Goal: Task Accomplishment & Management: Complete application form

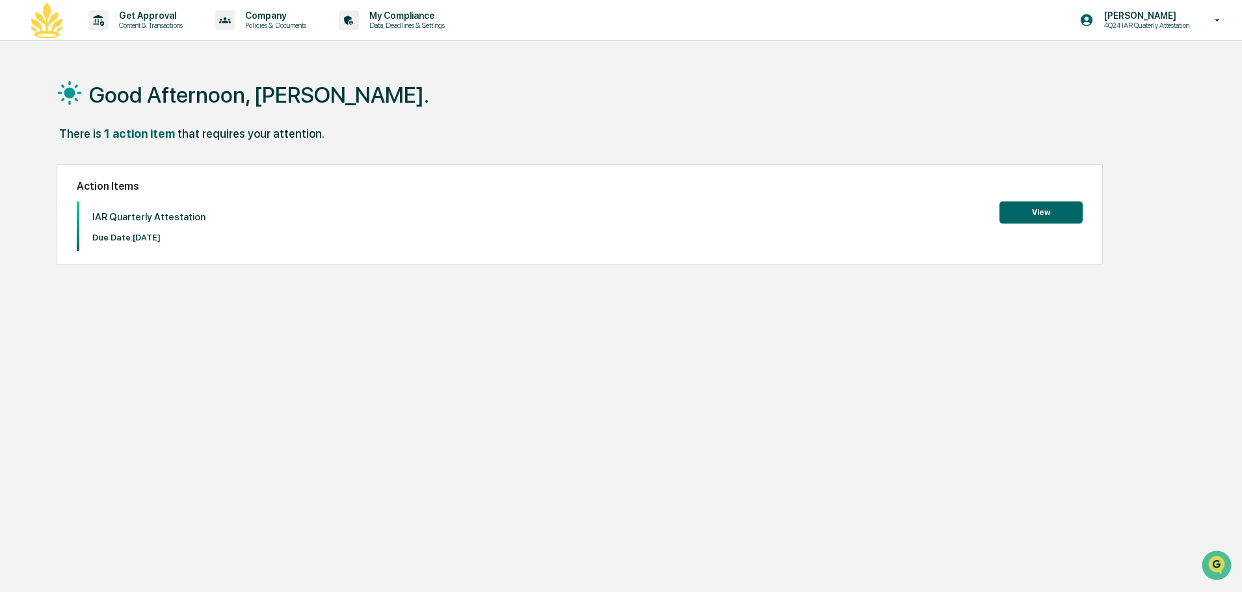
click at [1011, 229] on div "IAR Quarterly Attestation Due Date: [DATE] View" at bounding box center [580, 226] width 1006 height 49
click at [1012, 213] on button "View" at bounding box center [1040, 213] width 83 height 22
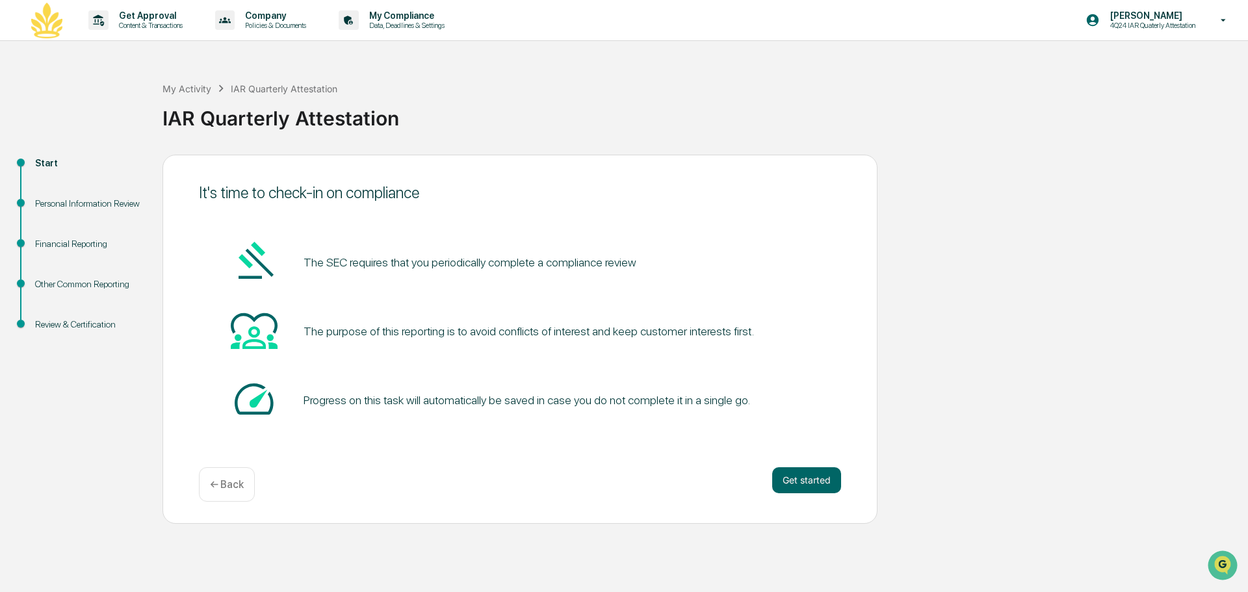
click at [782, 499] on div "Get started ← Back" at bounding box center [520, 484] width 642 height 34
click at [800, 480] on button "Get started" at bounding box center [806, 480] width 69 height 26
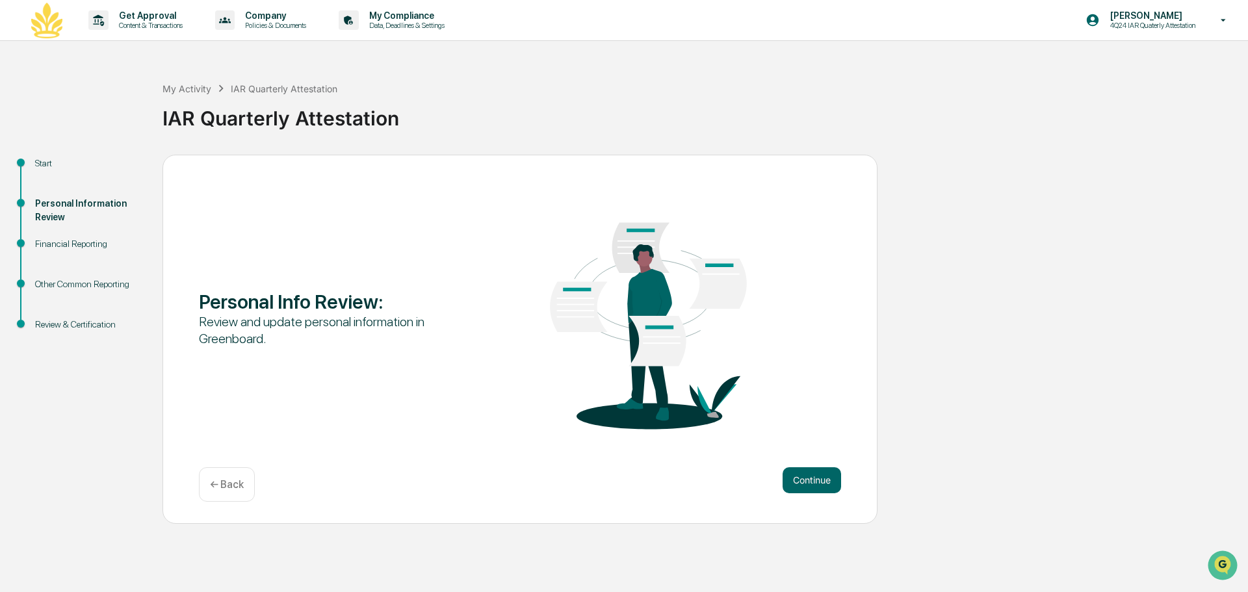
click at [800, 480] on button "Continue" at bounding box center [812, 480] width 59 height 26
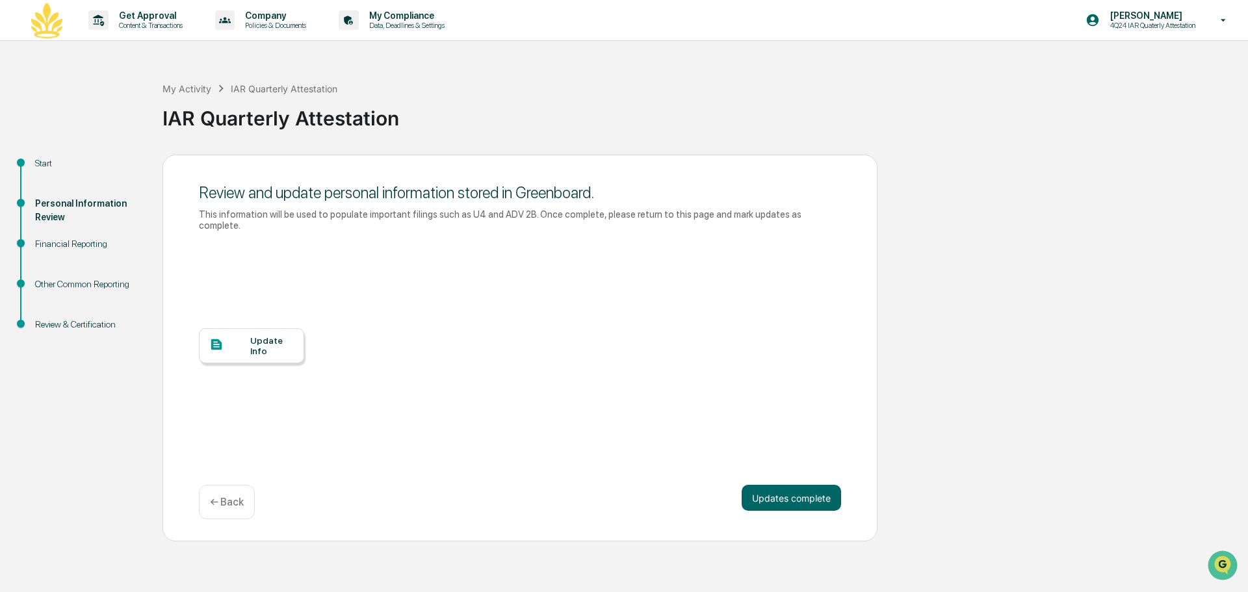
click at [276, 345] on div "Update Info" at bounding box center [272, 345] width 44 height 21
click at [787, 485] on button "Updates complete" at bounding box center [791, 498] width 99 height 26
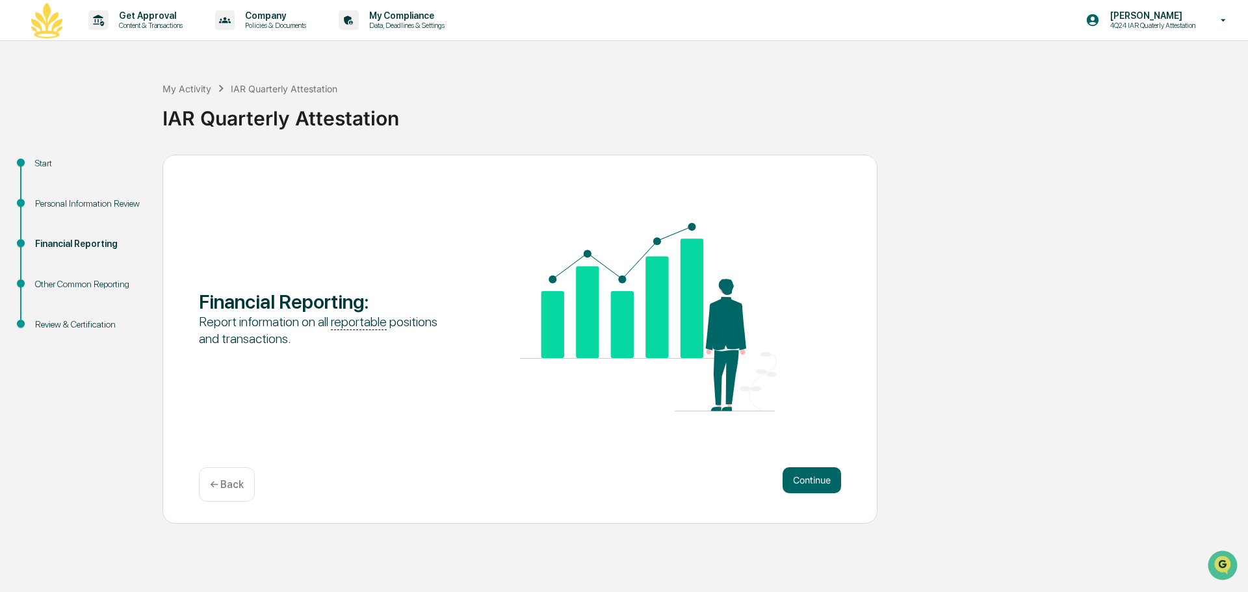
click at [787, 483] on button "Continue" at bounding box center [812, 480] width 59 height 26
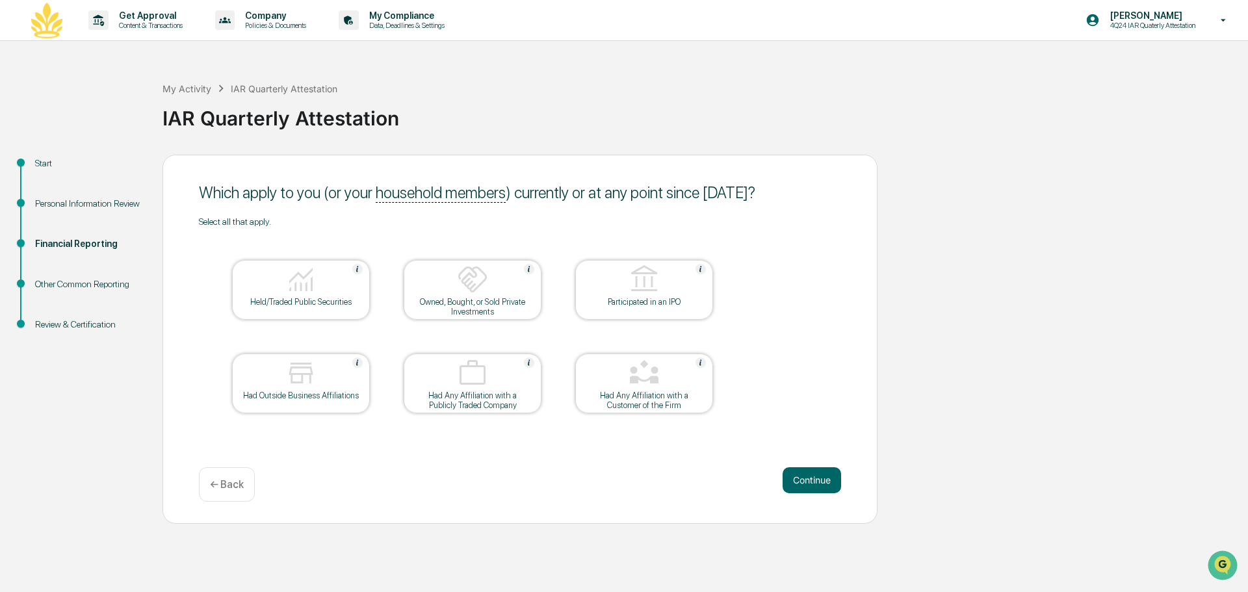
click at [787, 483] on button "Continue" at bounding box center [812, 480] width 59 height 26
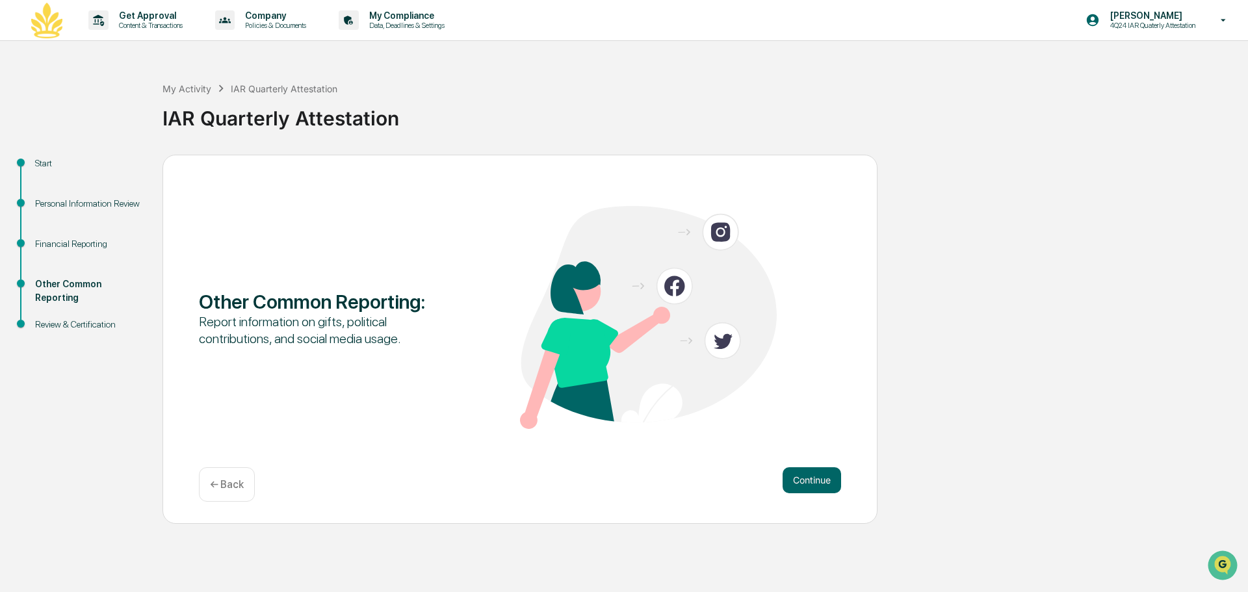
click at [787, 483] on button "Continue" at bounding box center [812, 480] width 59 height 26
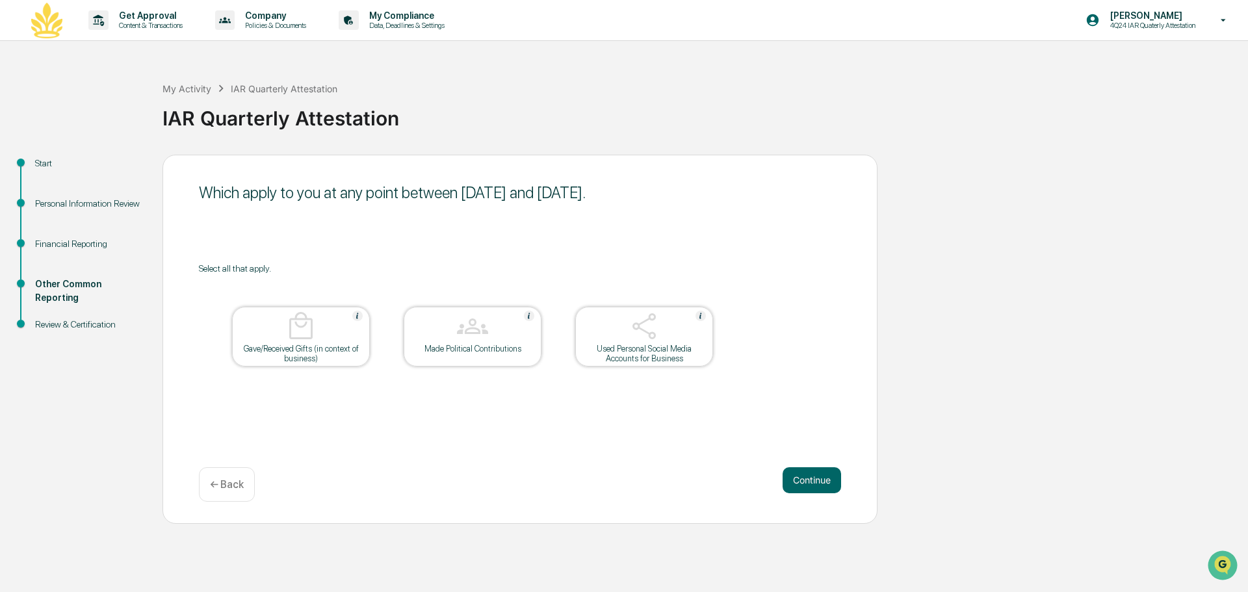
click at [787, 483] on button "Continue" at bounding box center [812, 480] width 59 height 26
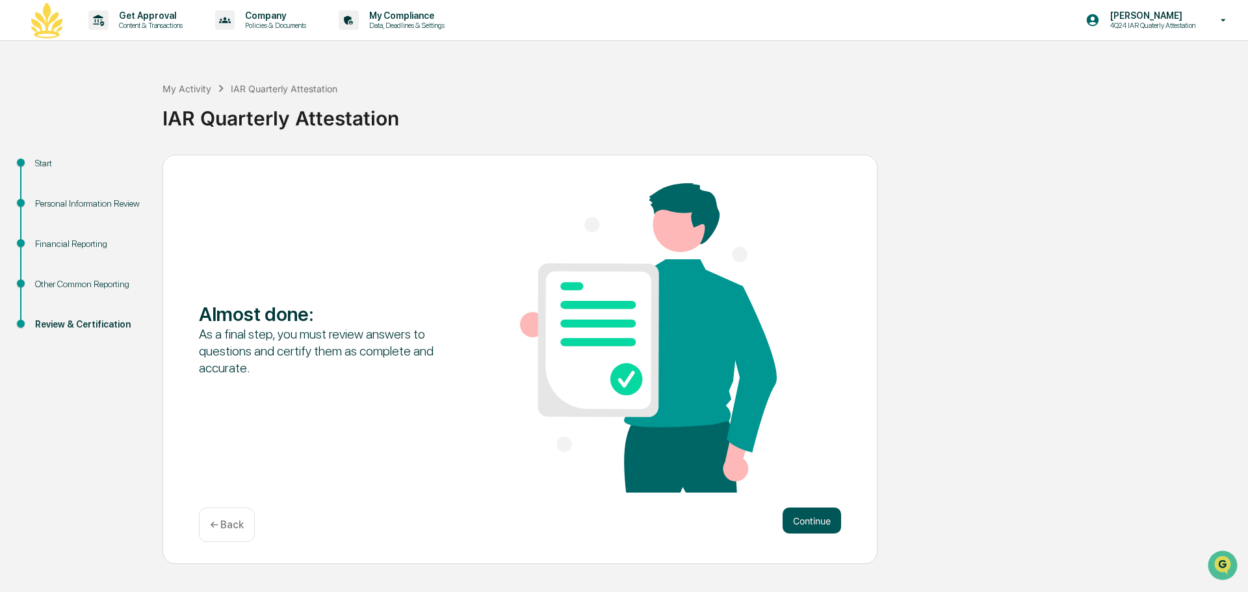
click at [803, 525] on button "Continue" at bounding box center [812, 521] width 59 height 26
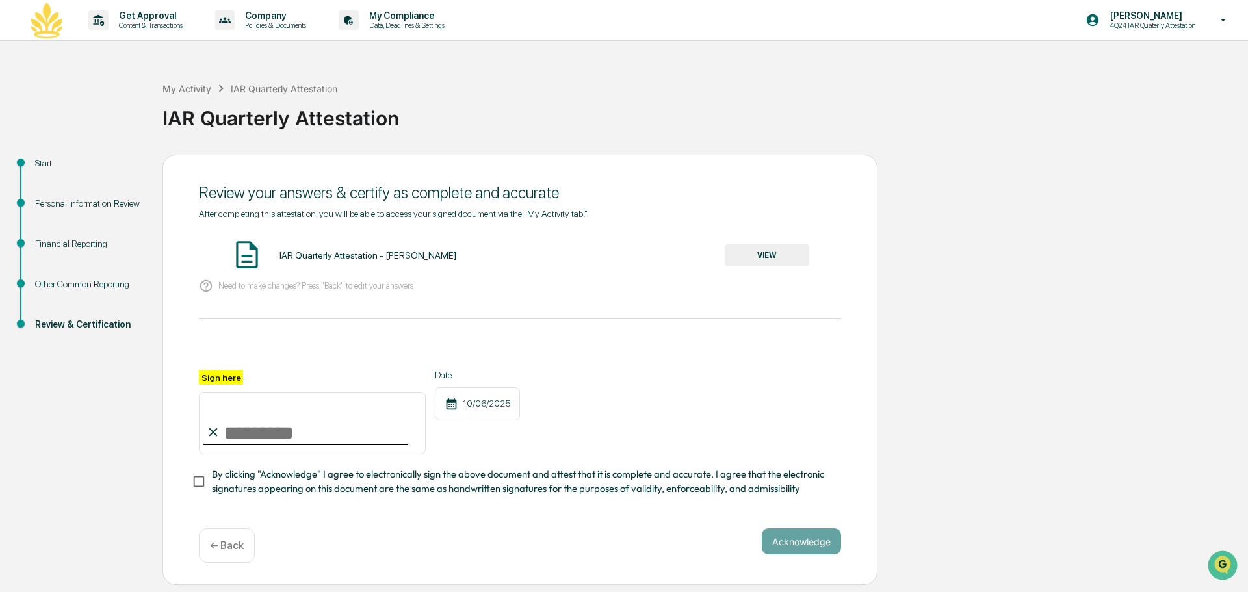
click at [393, 434] on input "Sign here" at bounding box center [312, 423] width 227 height 62
type input "**********"
drag, startPoint x: 816, startPoint y: 528, endPoint x: 814, endPoint y: 536, distance: 8.5
click at [815, 530] on div "**********" at bounding box center [520, 370] width 715 height 431
click at [814, 536] on button "Acknowledge" at bounding box center [801, 541] width 79 height 26
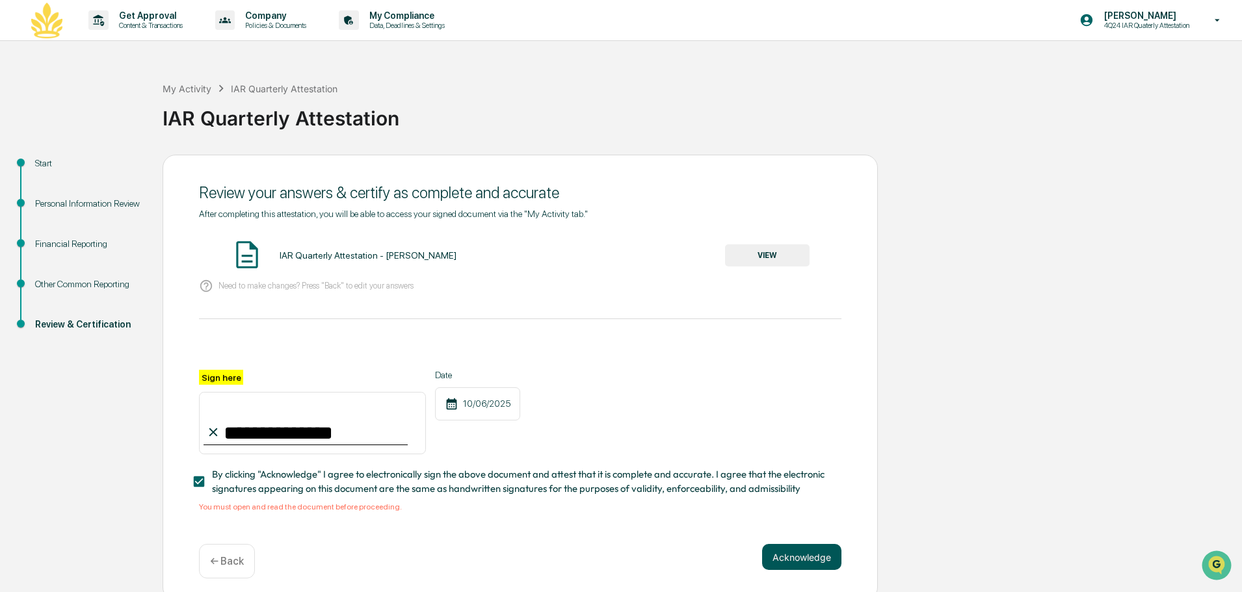
click at [783, 569] on button "Acknowledge" at bounding box center [801, 557] width 79 height 26
click at [308, 482] on span "By clicking "Acknowledge" I agree to electronically sign the above document and…" at bounding box center [521, 481] width 619 height 29
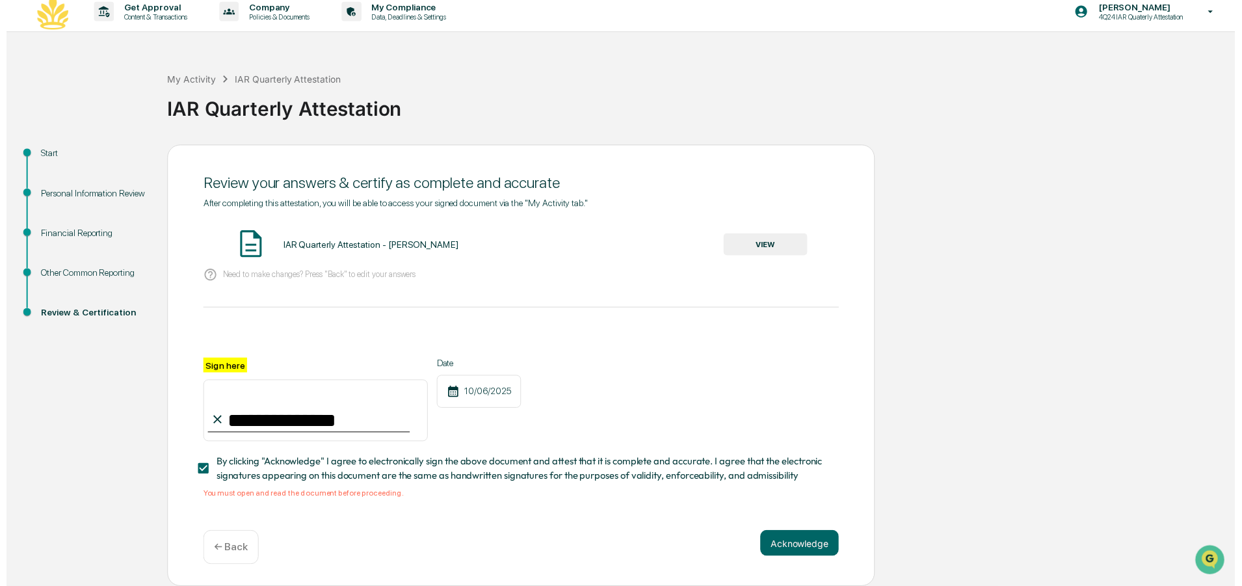
scroll to position [12, 0]
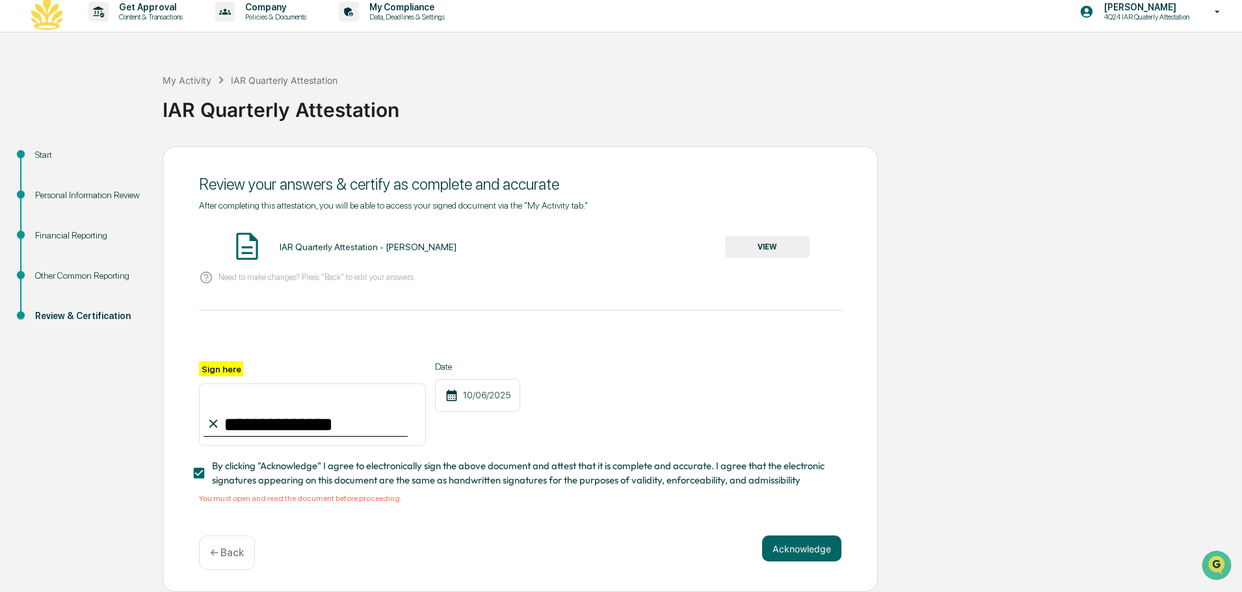
drag, startPoint x: 378, startPoint y: 215, endPoint x: 376, endPoint y: 228, distance: 13.8
click at [377, 220] on div "**********" at bounding box center [520, 352] width 642 height 304
click at [372, 242] on div "IAR Quarterly Attestation - Rebecca DeSoto" at bounding box center [368, 247] width 177 height 10
click at [800, 244] on button "VIEW" at bounding box center [767, 247] width 85 height 22
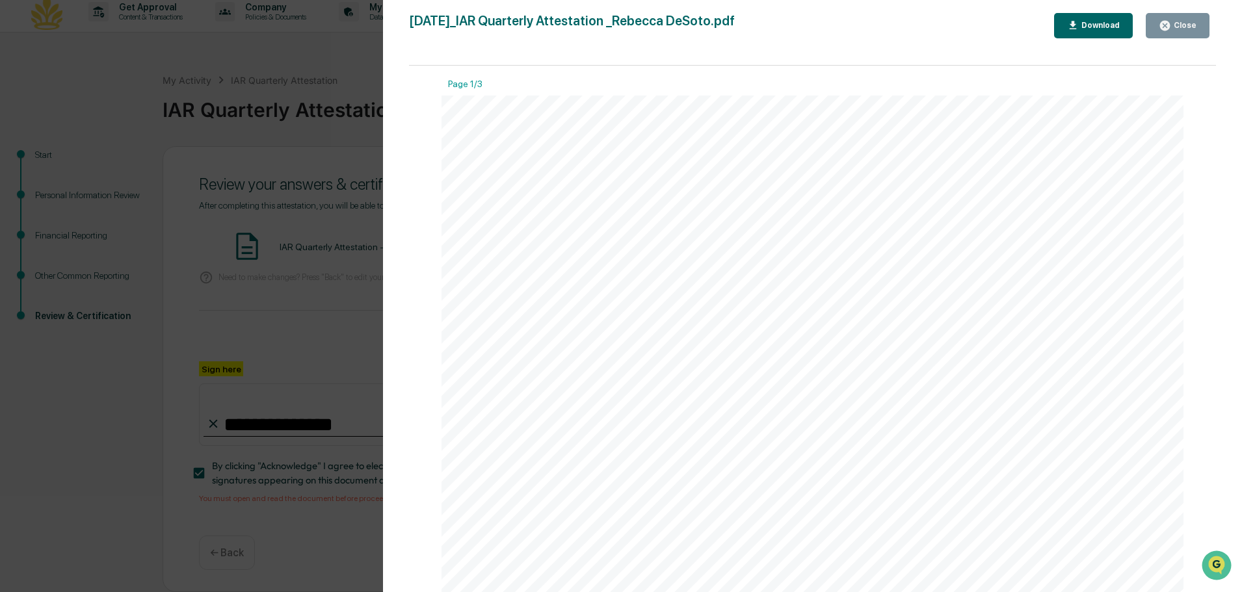
click at [1153, 38] on div "2025-10-06_IAR Quarterly Attestation _Rebecca DeSoto.pdf Close Download Page 1/…" at bounding box center [812, 309] width 807 height 592
click at [1151, 16] on button "Close" at bounding box center [1177, 25] width 64 height 25
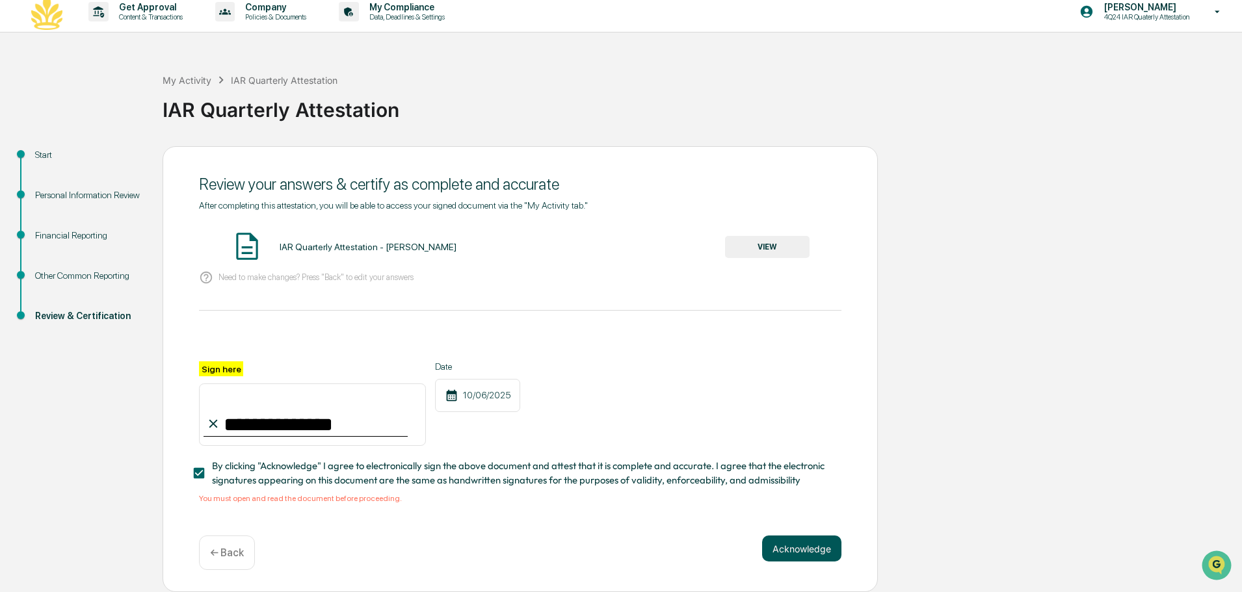
click at [811, 548] on button "Acknowledge" at bounding box center [801, 549] width 79 height 26
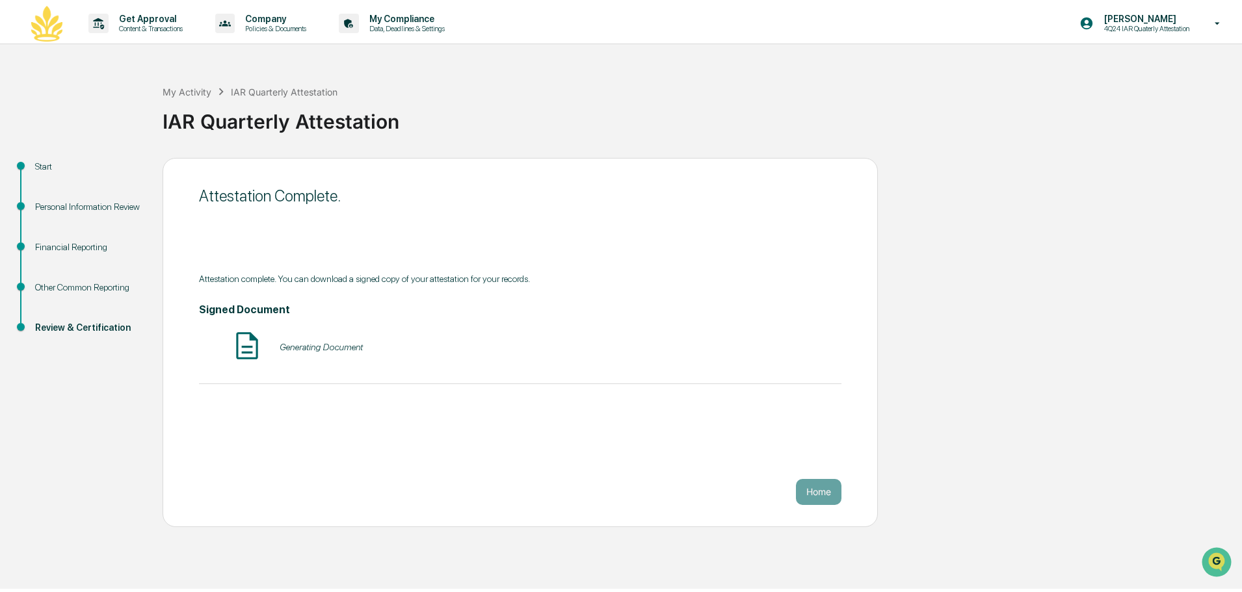
scroll to position [0, 0]
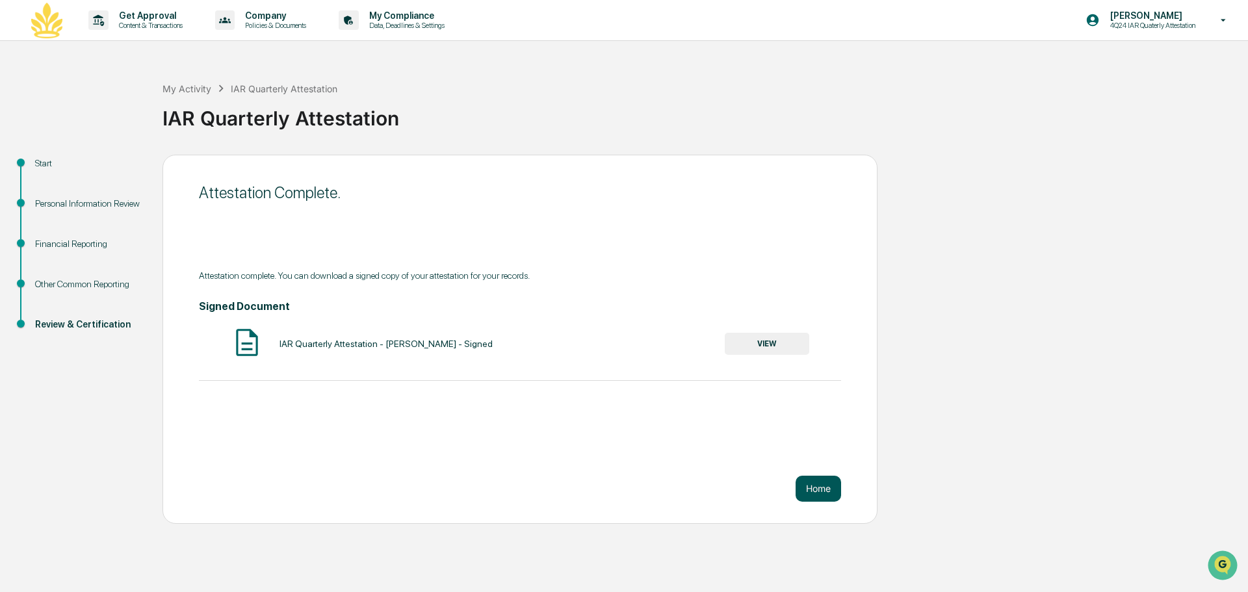
click at [807, 476] on button "Home" at bounding box center [819, 489] width 46 height 26
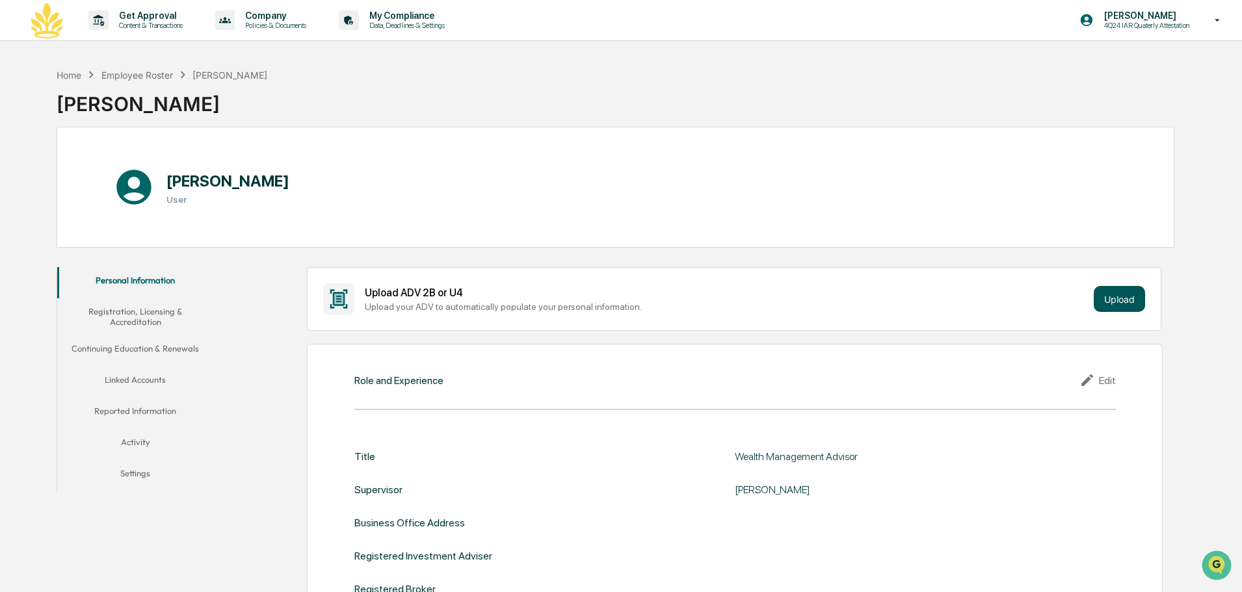
click at [1119, 297] on button "Upload" at bounding box center [1118, 299] width 51 height 26
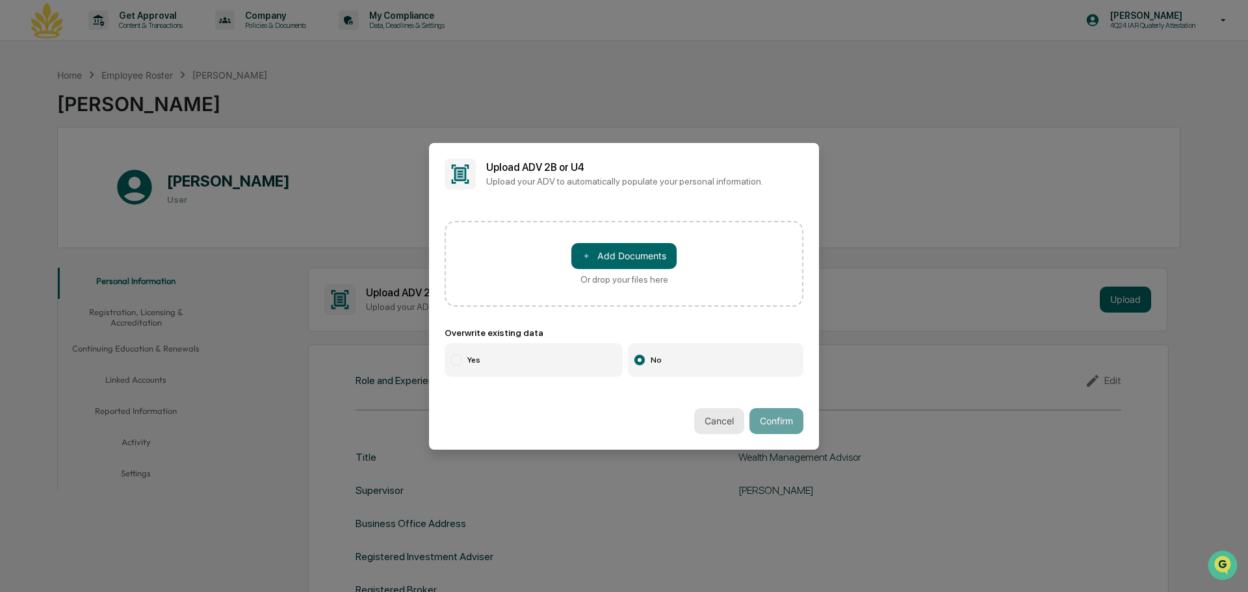
click at [708, 417] on button "Cancel" at bounding box center [719, 421] width 50 height 26
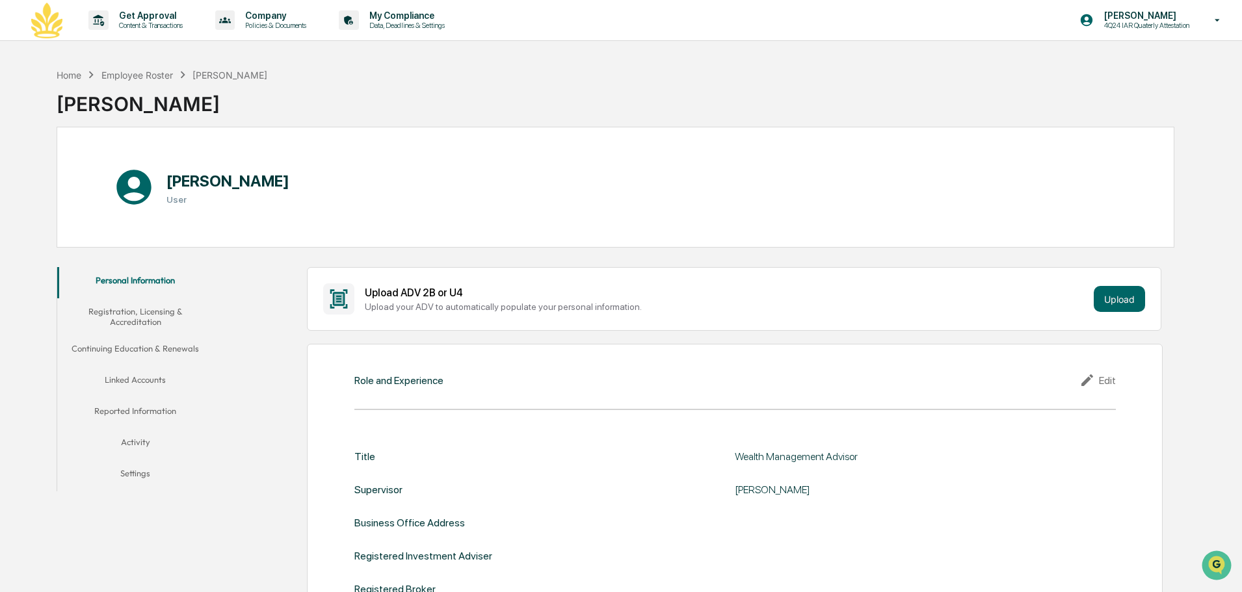
click at [128, 304] on button "Registration, Licensing & Accreditation" at bounding box center [135, 316] width 156 height 37
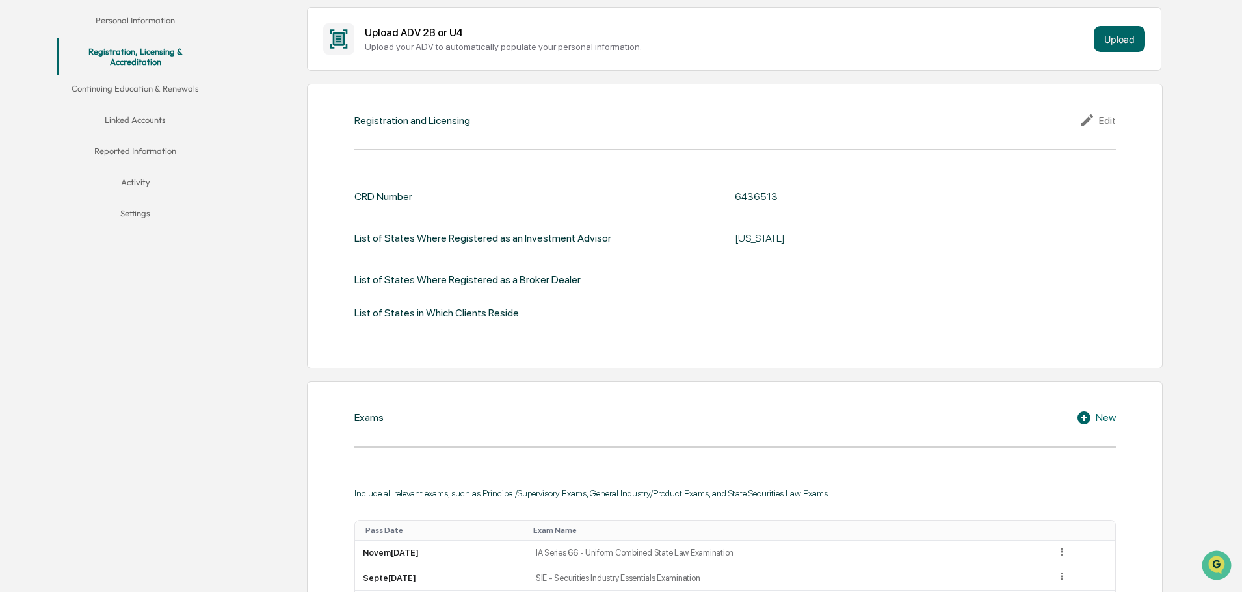
scroll to position [520, 0]
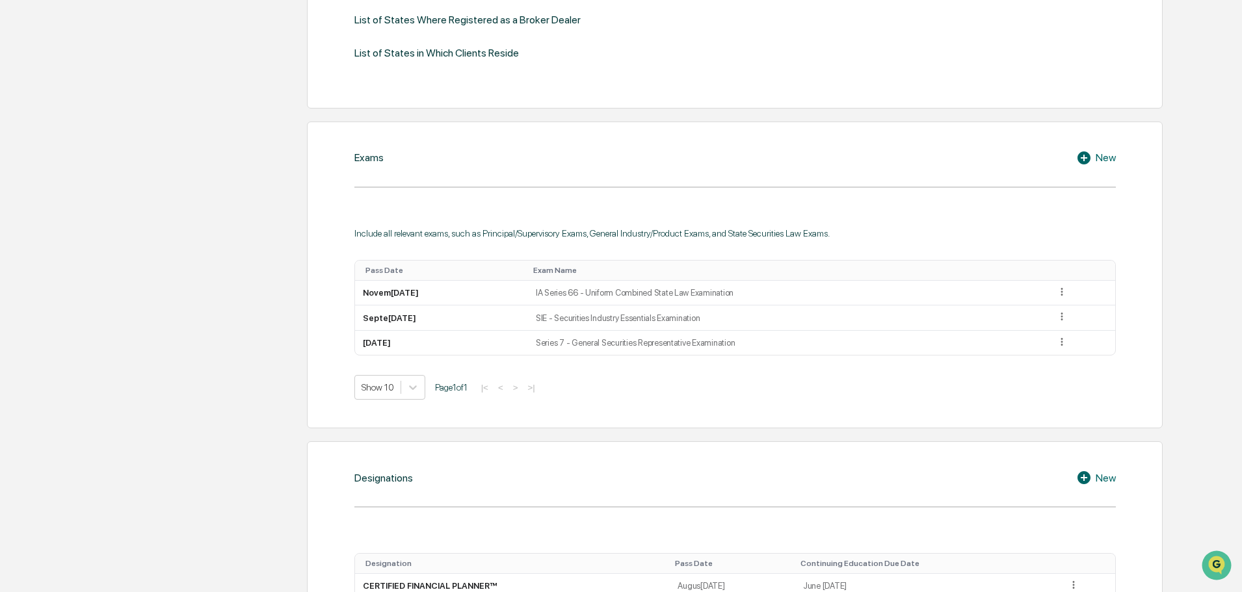
drag, startPoint x: 525, startPoint y: 389, endPoint x: 528, endPoint y: 415, distance: 25.6
click at [528, 415] on div "Exams New Include all relevant exams, such as Principal/Supervisory Exams, Gene…" at bounding box center [734, 275] width 855 height 307
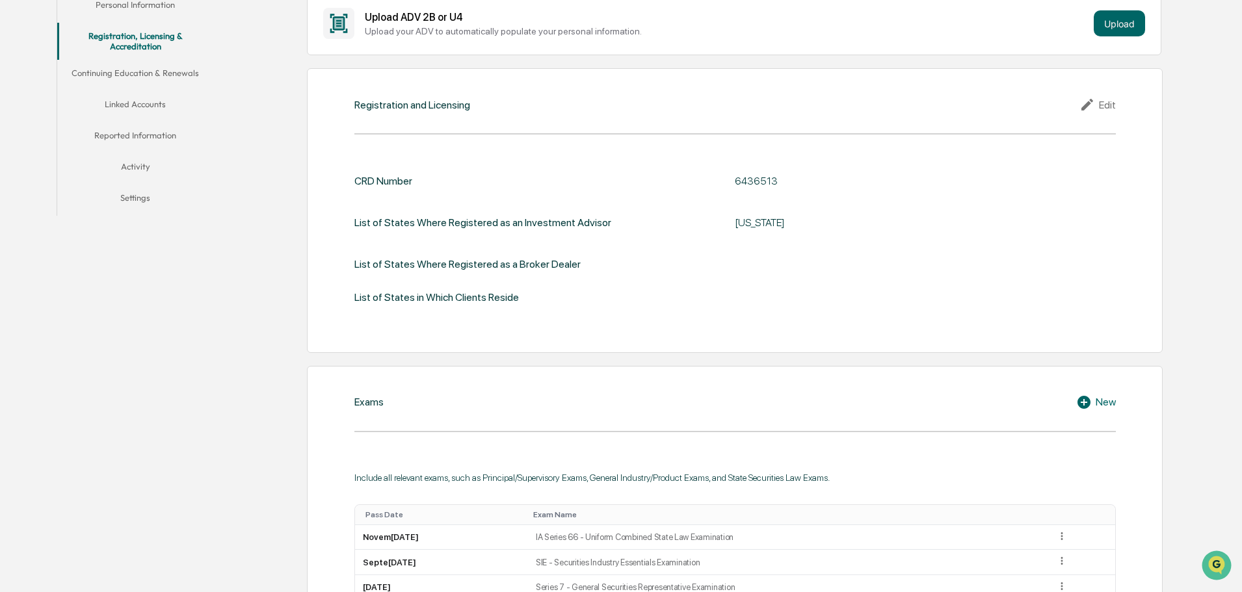
scroll to position [0, 0]
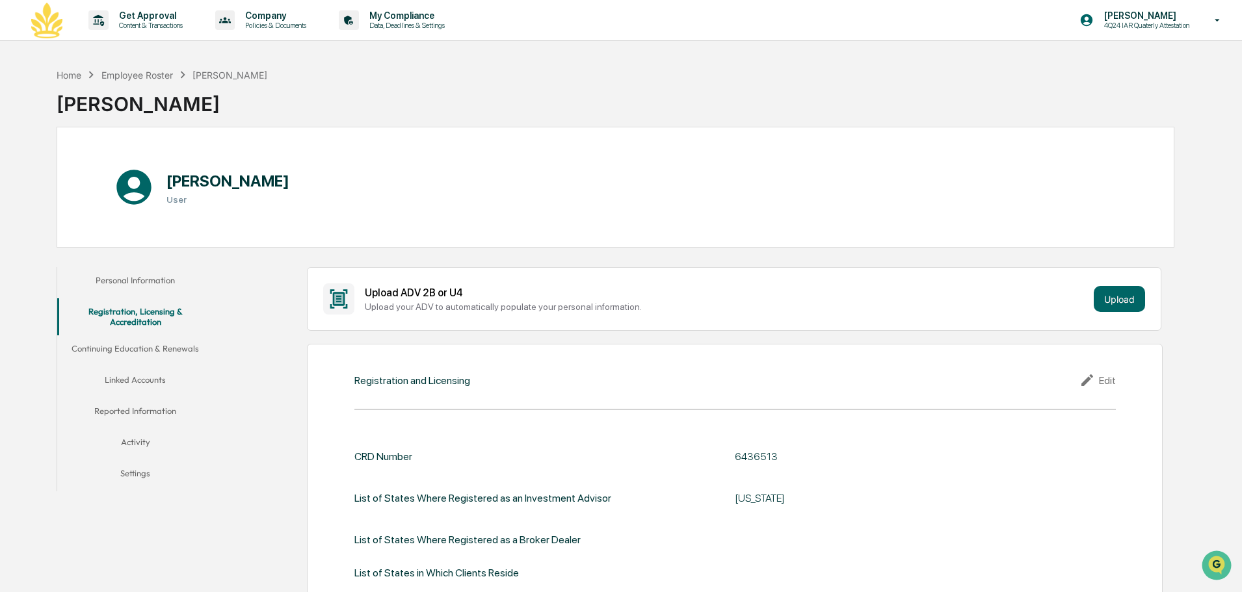
click at [128, 352] on button "Continuing Education & Renewals" at bounding box center [135, 350] width 156 height 31
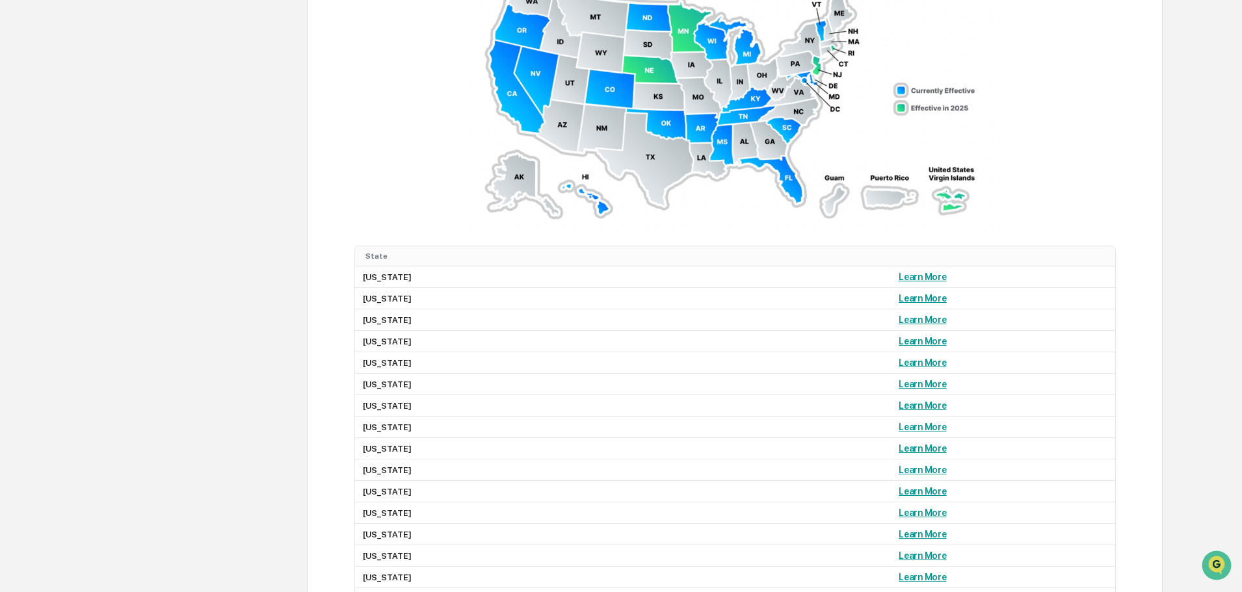
scroll to position [1040, 0]
click at [898, 316] on link "Learn More" at bounding box center [921, 319] width 47 height 10
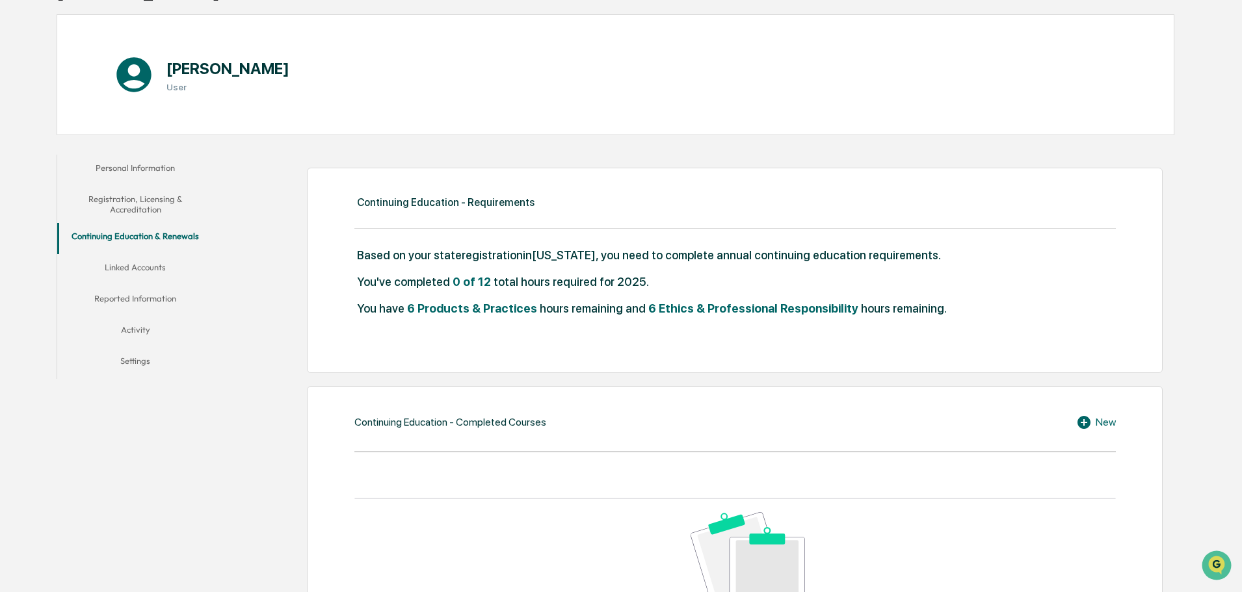
scroll to position [0, 0]
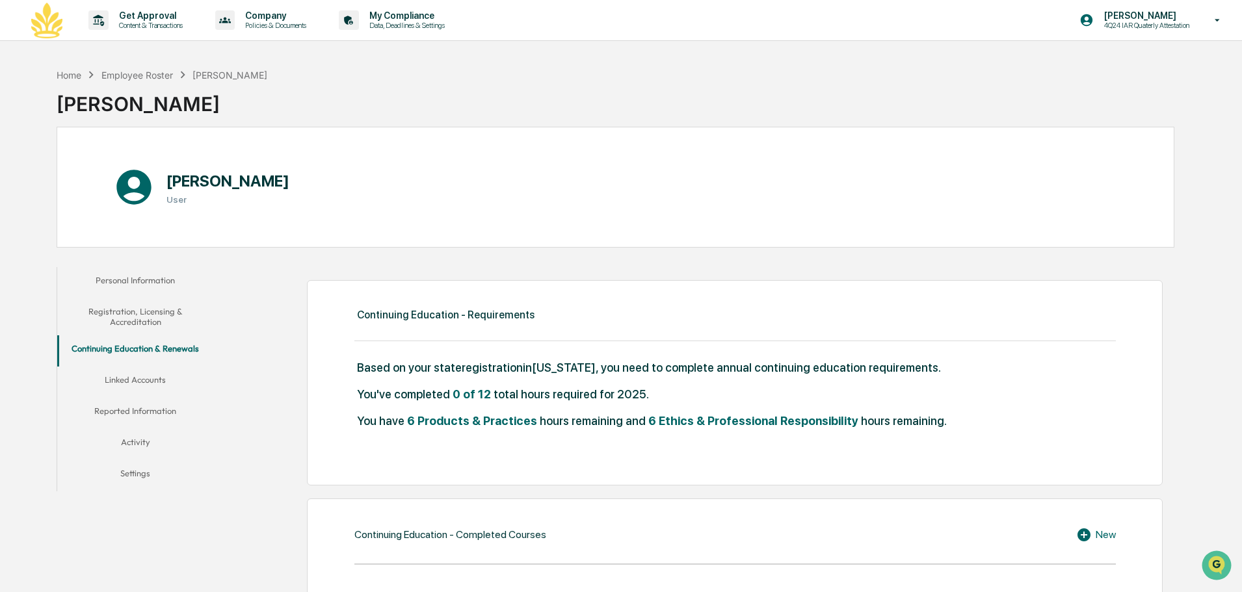
click at [153, 374] on button "Linked Accounts" at bounding box center [135, 382] width 156 height 31
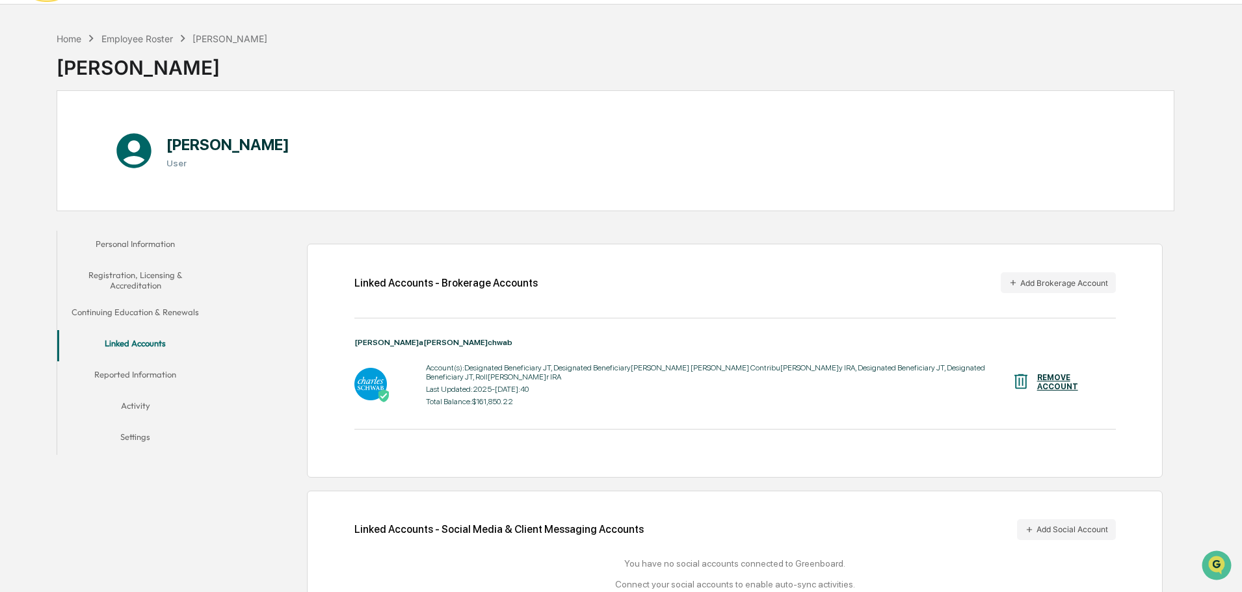
scroll to position [73, 0]
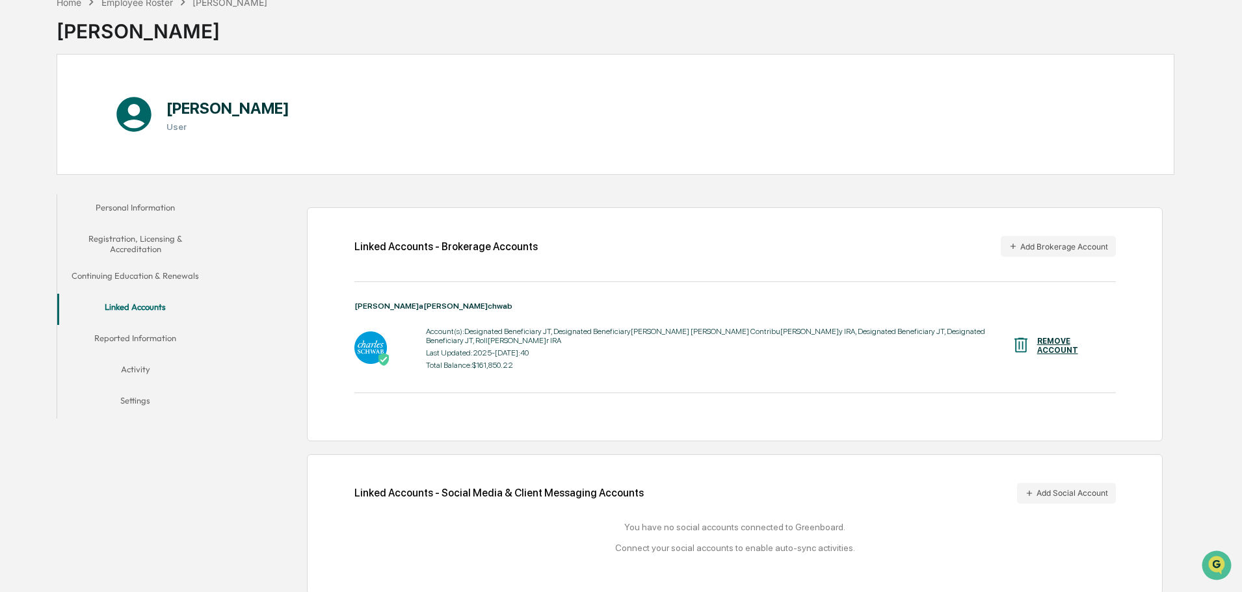
click at [123, 342] on button "Reported Information" at bounding box center [135, 340] width 156 height 31
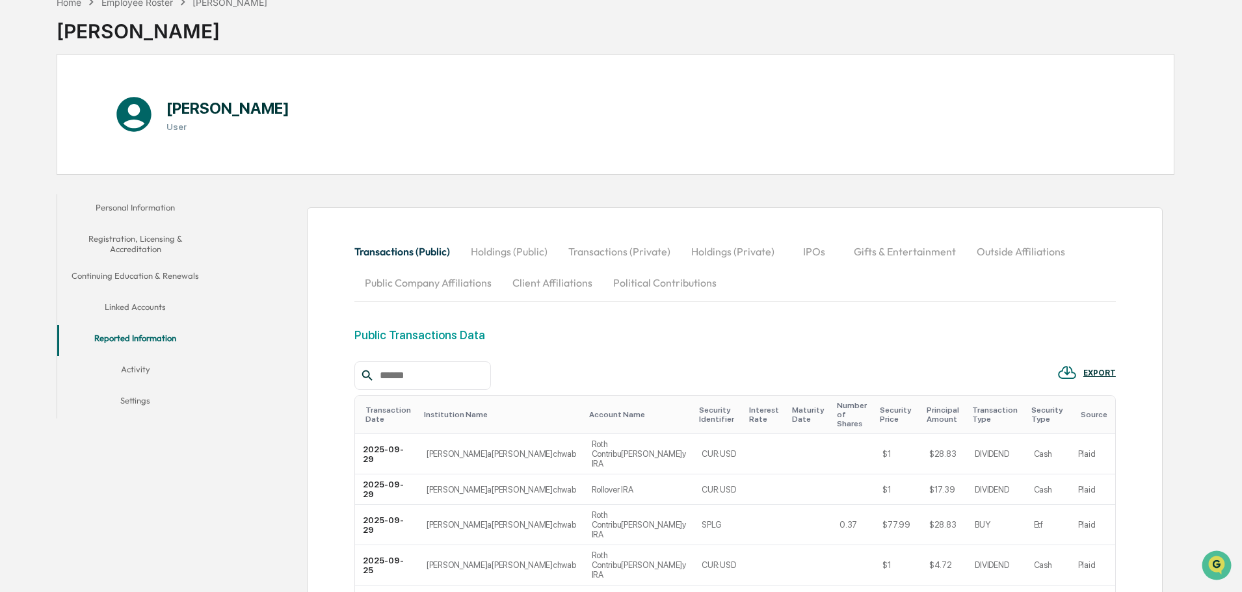
click at [126, 360] on button "Activity" at bounding box center [135, 371] width 156 height 31
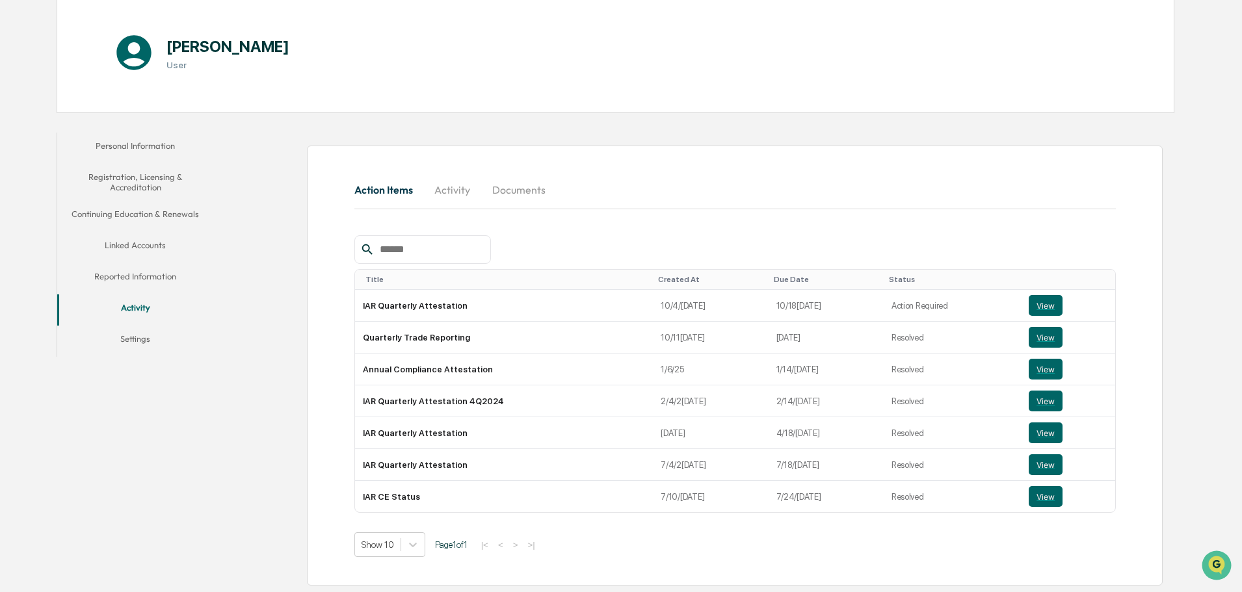
click at [127, 335] on button "Settings" at bounding box center [135, 341] width 156 height 31
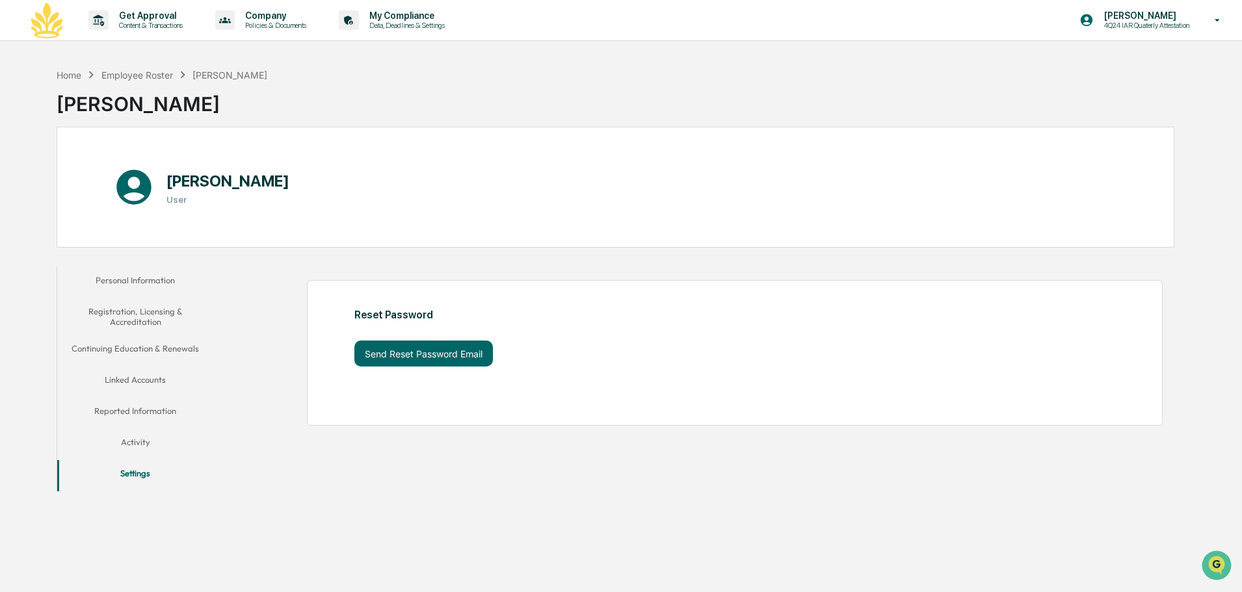
click at [161, 273] on button "Personal Information" at bounding box center [135, 282] width 156 height 31
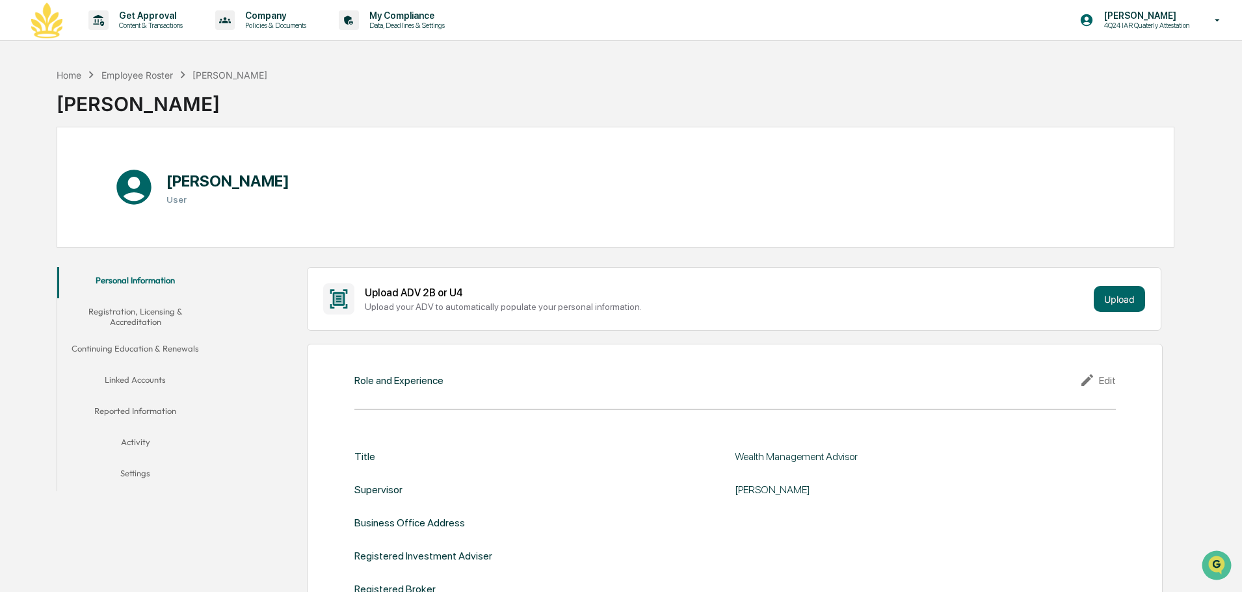
click at [172, 319] on button "Registration, Licensing & Accreditation" at bounding box center [135, 316] width 156 height 37
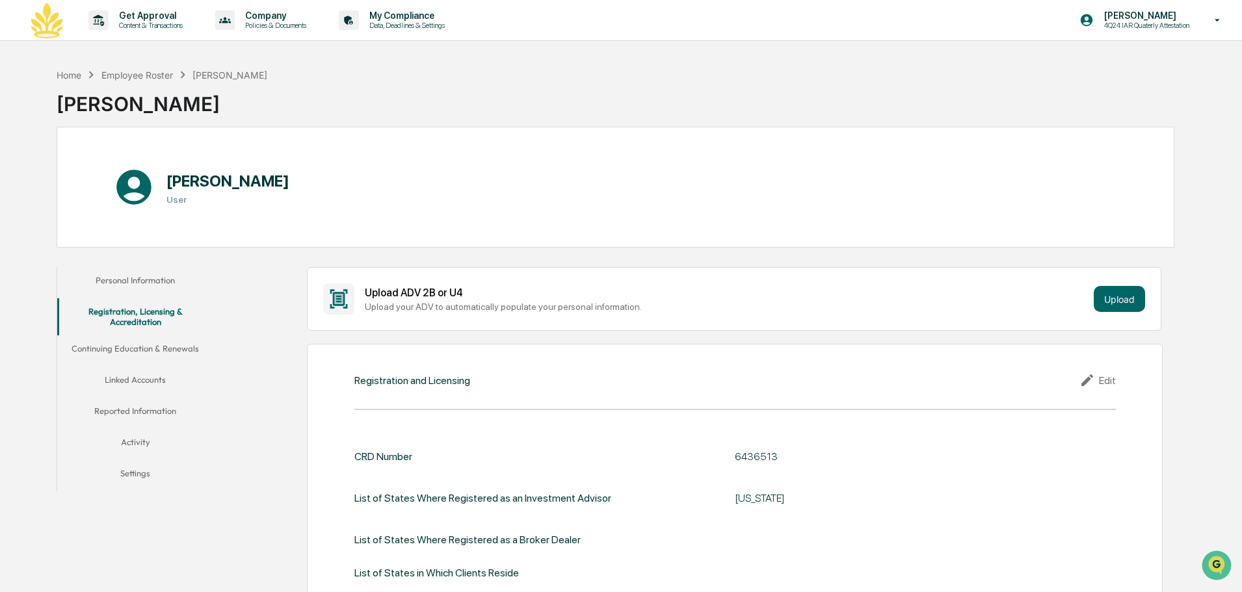
click at [157, 347] on button "Continuing Education & Renewals" at bounding box center [135, 350] width 156 height 31
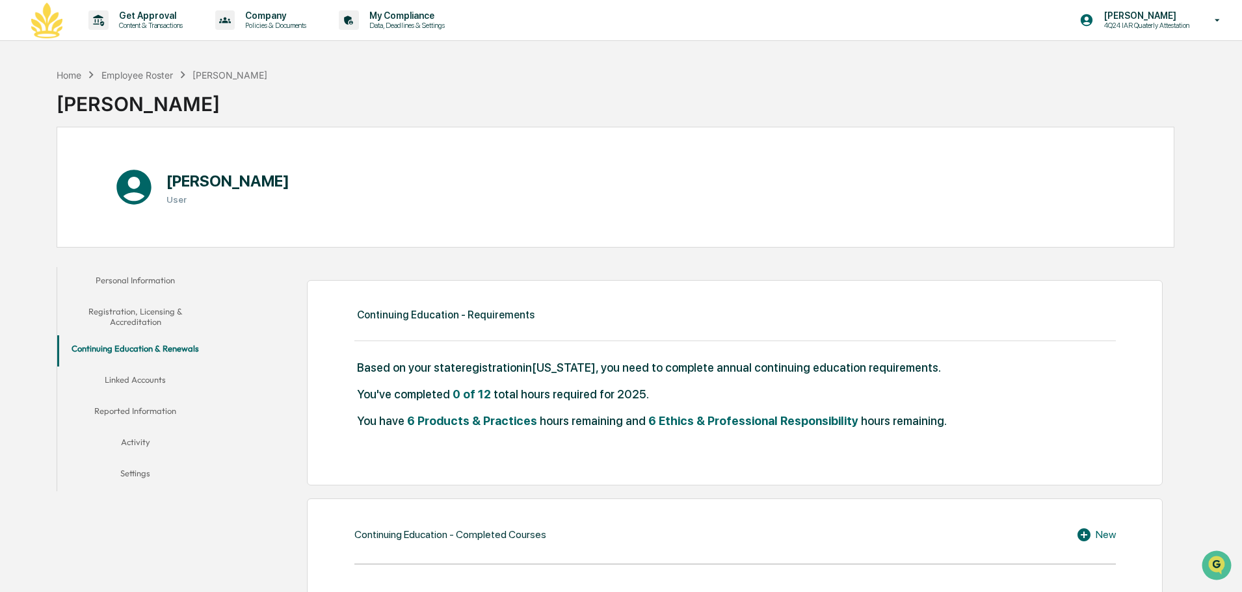
click at [151, 372] on button "Linked Accounts" at bounding box center [135, 382] width 156 height 31
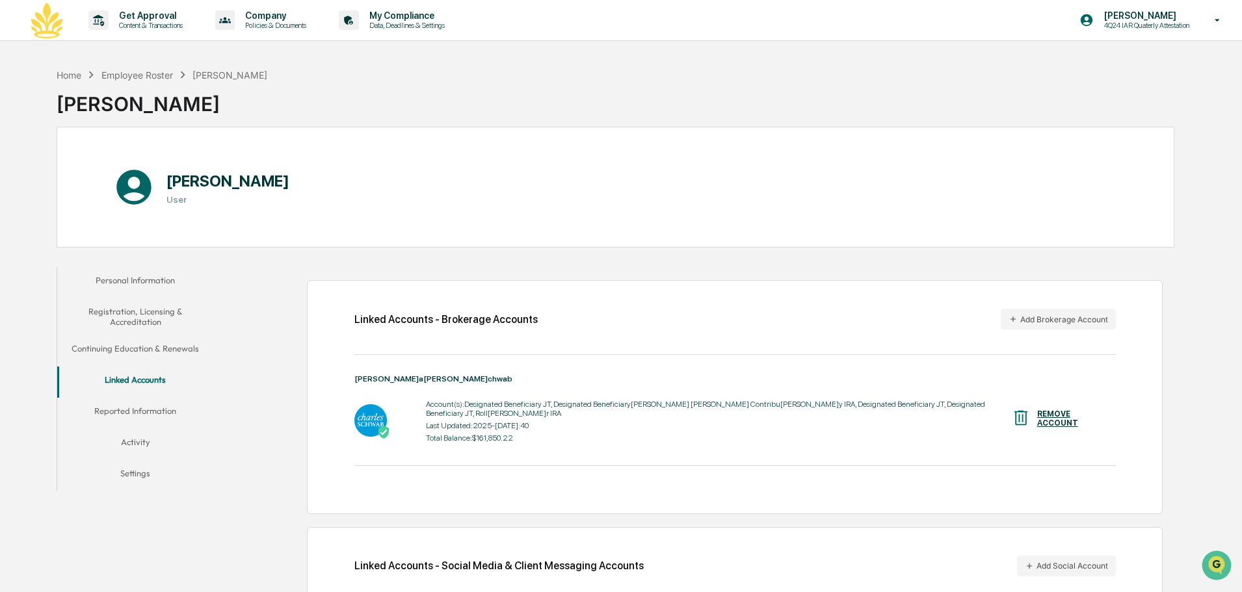
click at [145, 406] on button "Reported Information" at bounding box center [135, 413] width 156 height 31
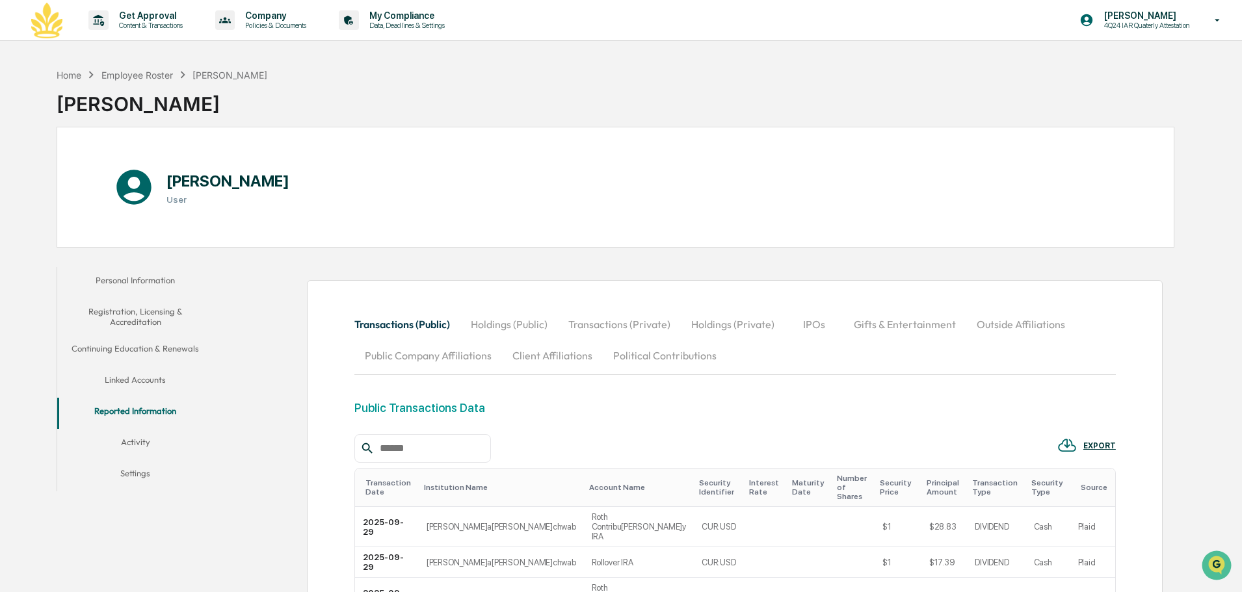
click at [136, 445] on button "Activity" at bounding box center [135, 444] width 156 height 31
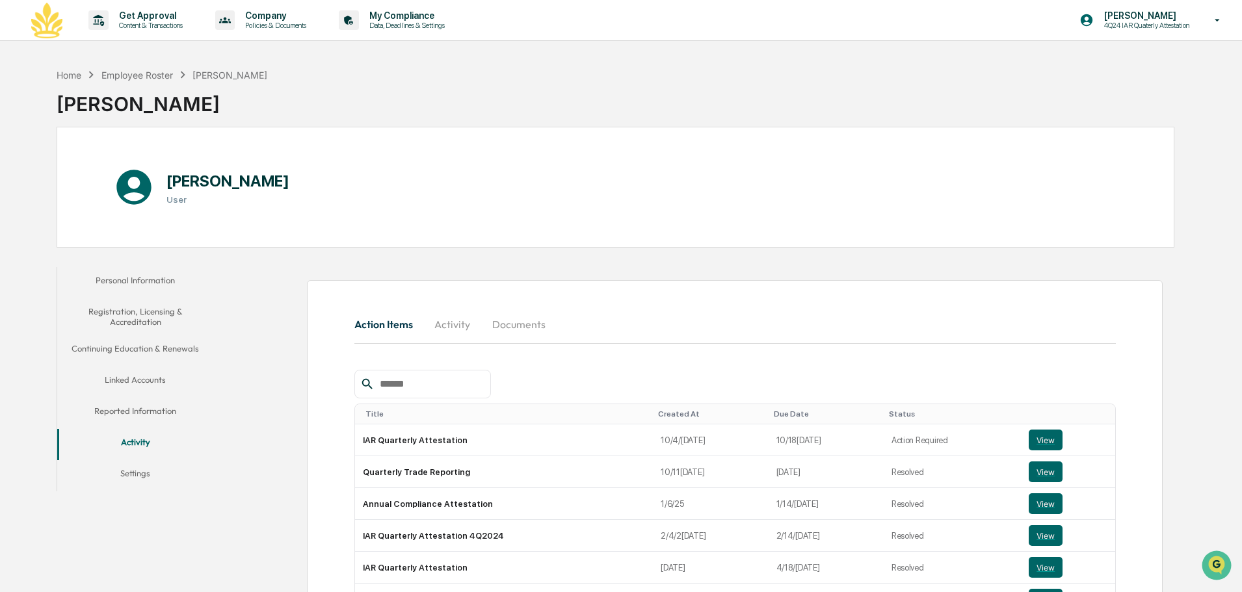
click at [166, 281] on button "Personal Information" at bounding box center [135, 282] width 156 height 31
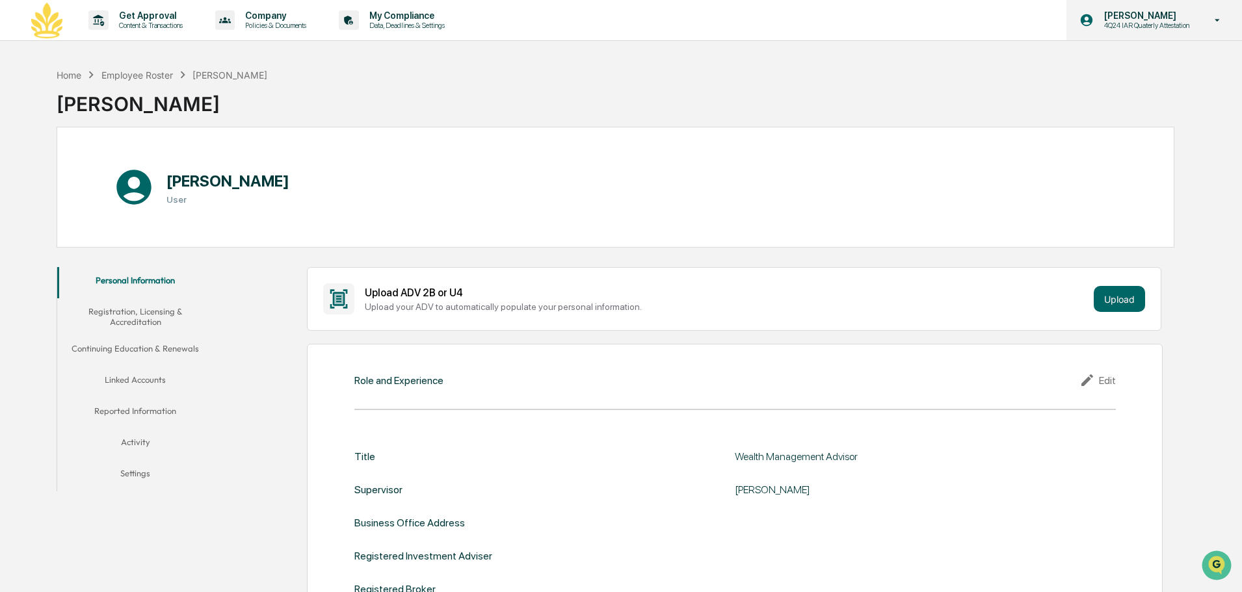
click at [1152, 27] on p "4Q24 IAR Quaterly Attestation" at bounding box center [1144, 25] width 102 height 9
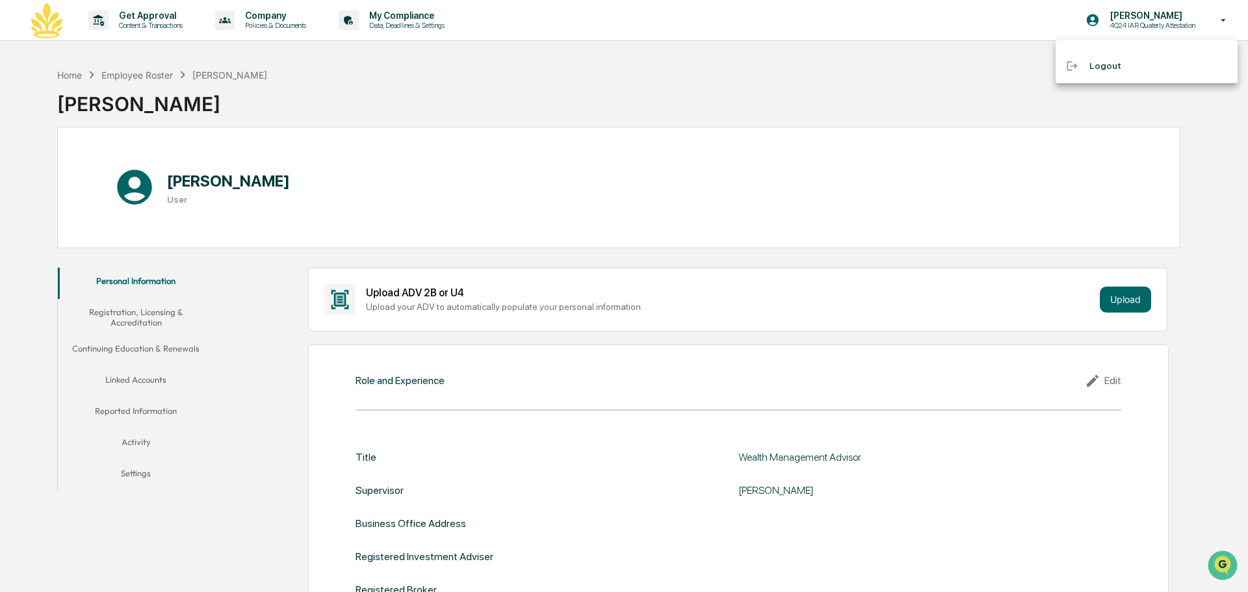
click at [1134, 15] on div at bounding box center [624, 296] width 1248 height 592
click at [161, 75] on div "Employee Roster" at bounding box center [137, 75] width 72 height 11
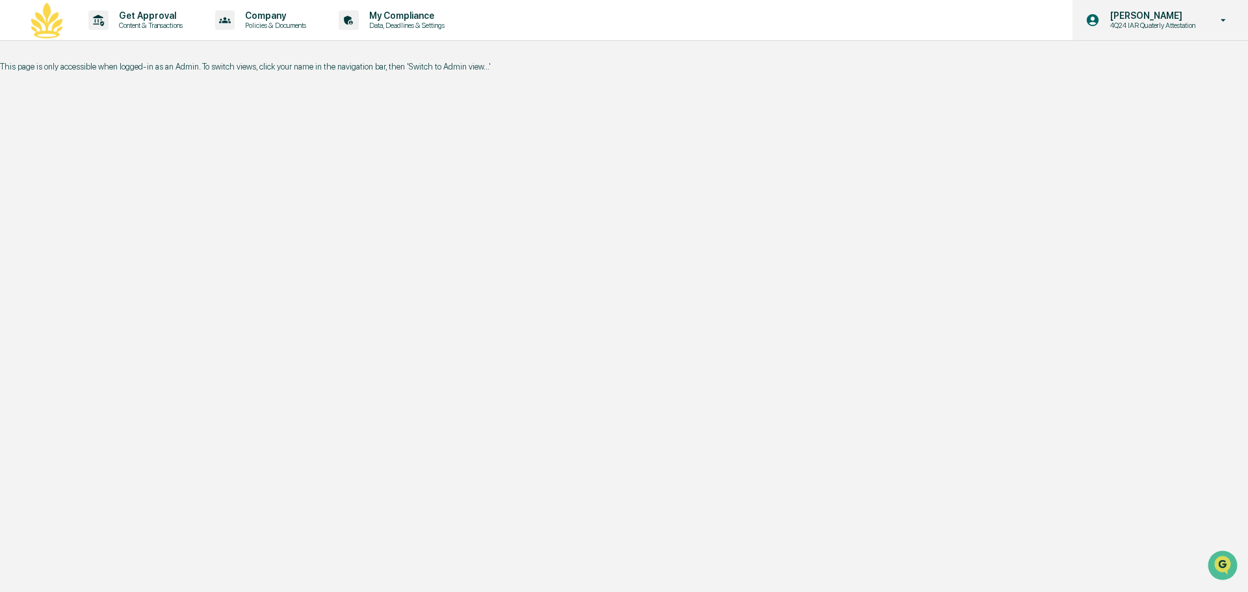
click at [1225, 20] on icon at bounding box center [1223, 20] width 5 height 3
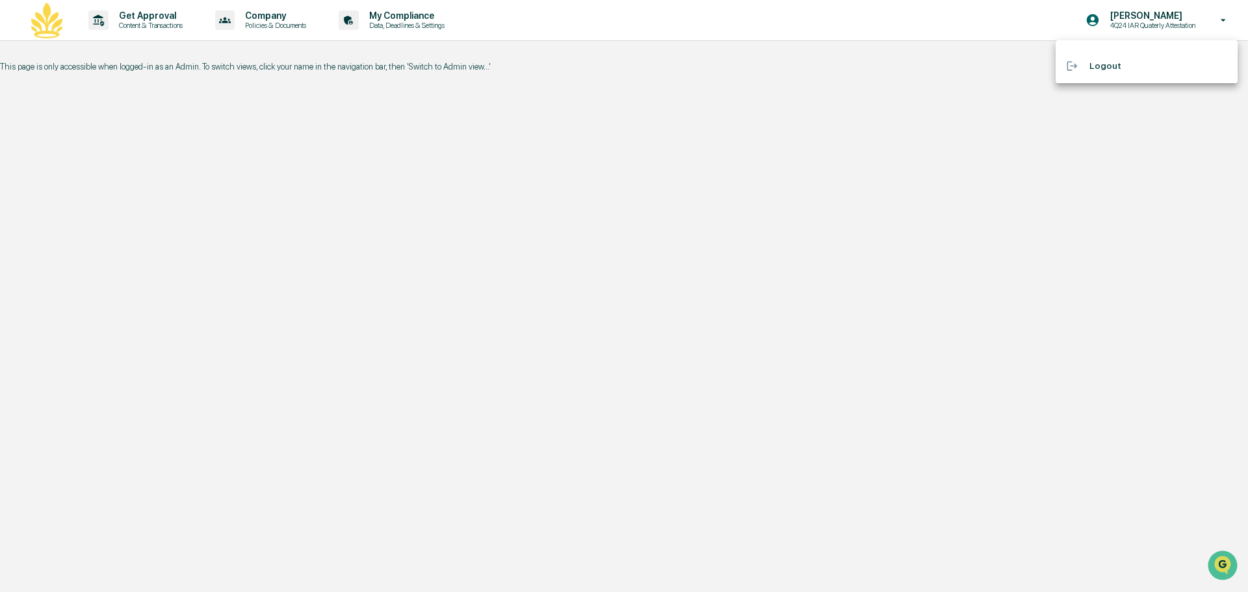
click at [1139, 18] on div at bounding box center [624, 296] width 1248 height 592
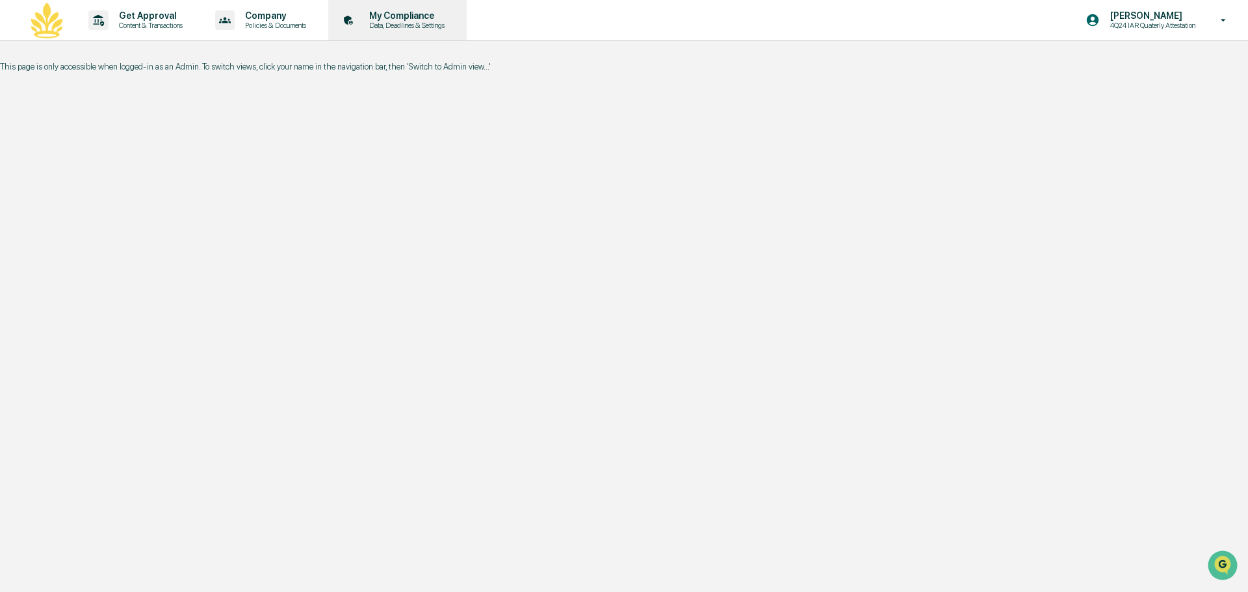
click at [424, 23] on p "Data, Deadlines & Settings" at bounding box center [405, 25] width 92 height 9
